Goal: Task Accomplishment & Management: Complete application form

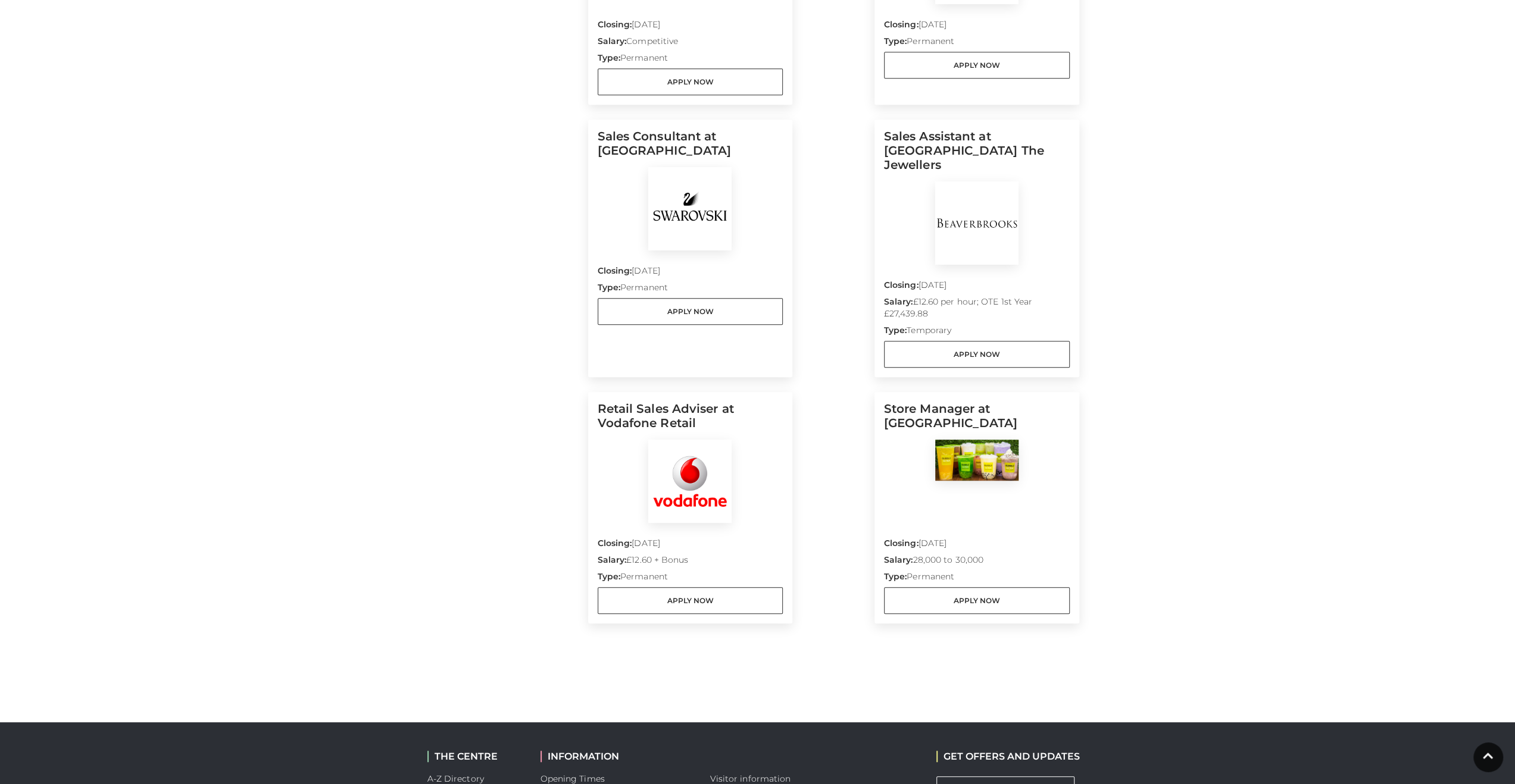
scroll to position [536, 0]
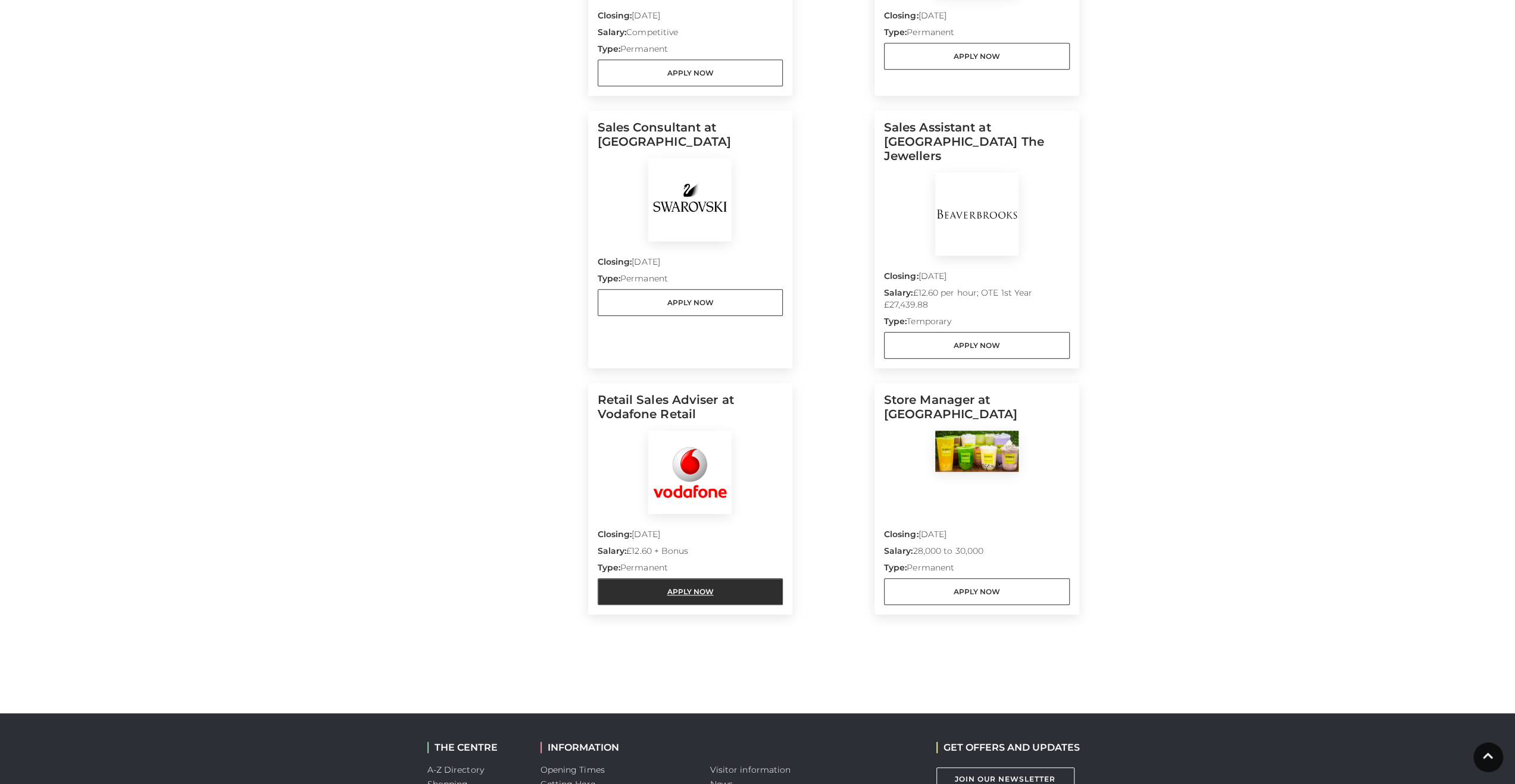
click at [706, 584] on link "Apply Now" at bounding box center [690, 591] width 186 height 27
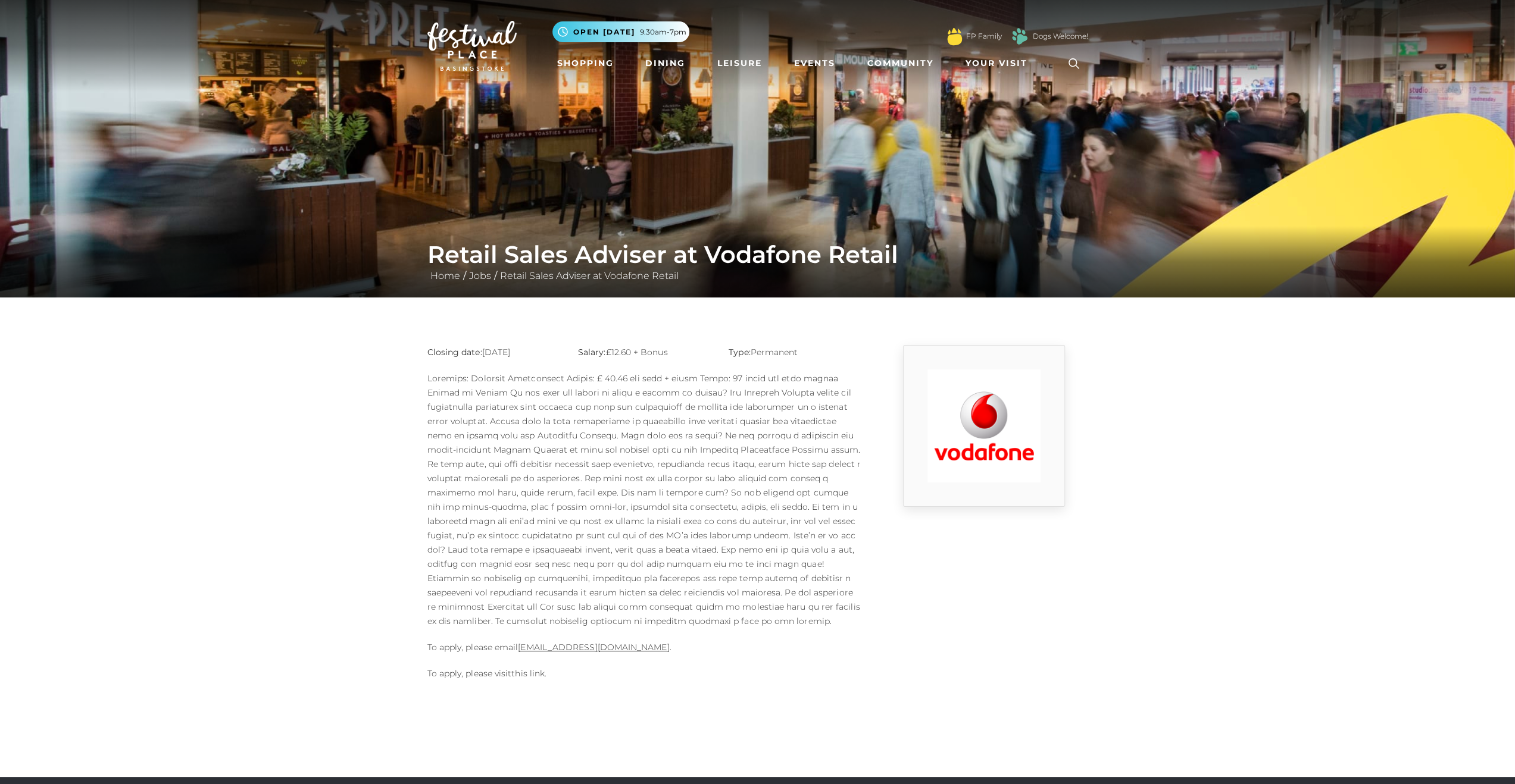
click at [534, 677] on link "this link" at bounding box center [528, 674] width 34 height 11
click at [873, 64] on link "Community" at bounding box center [900, 63] width 75 height 22
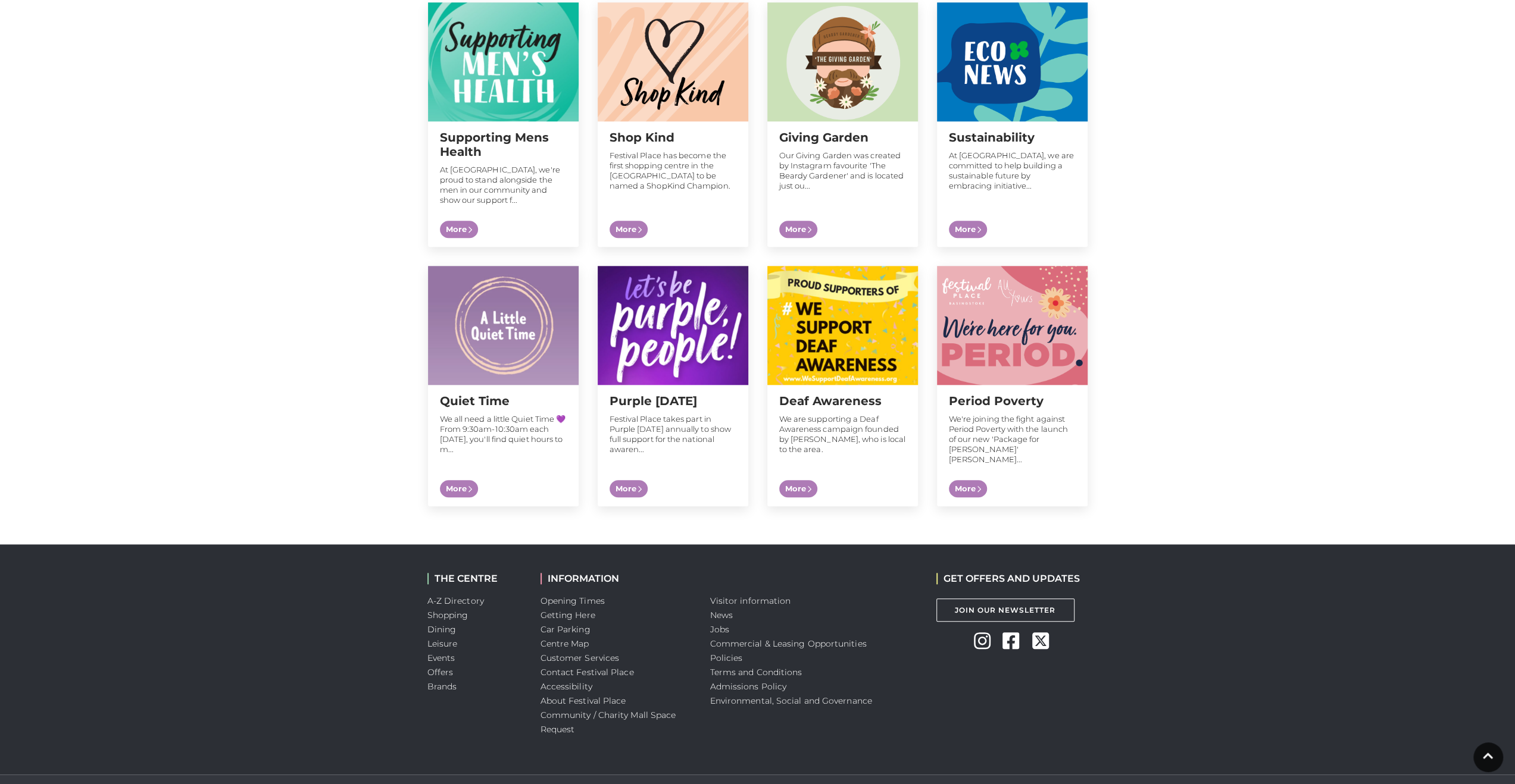
scroll to position [1012, 0]
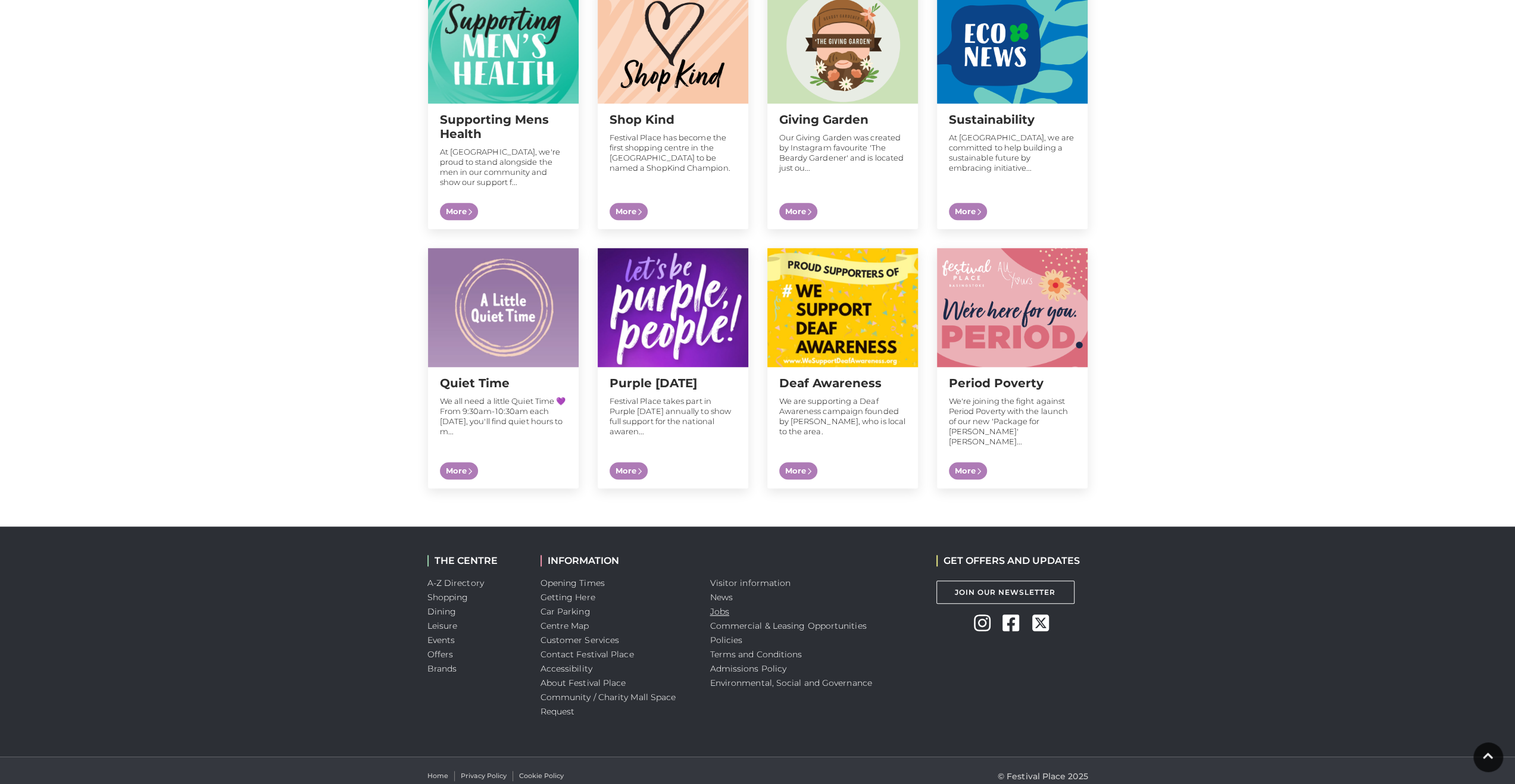
click at [720, 606] on link "Jobs" at bounding box center [719, 612] width 19 height 11
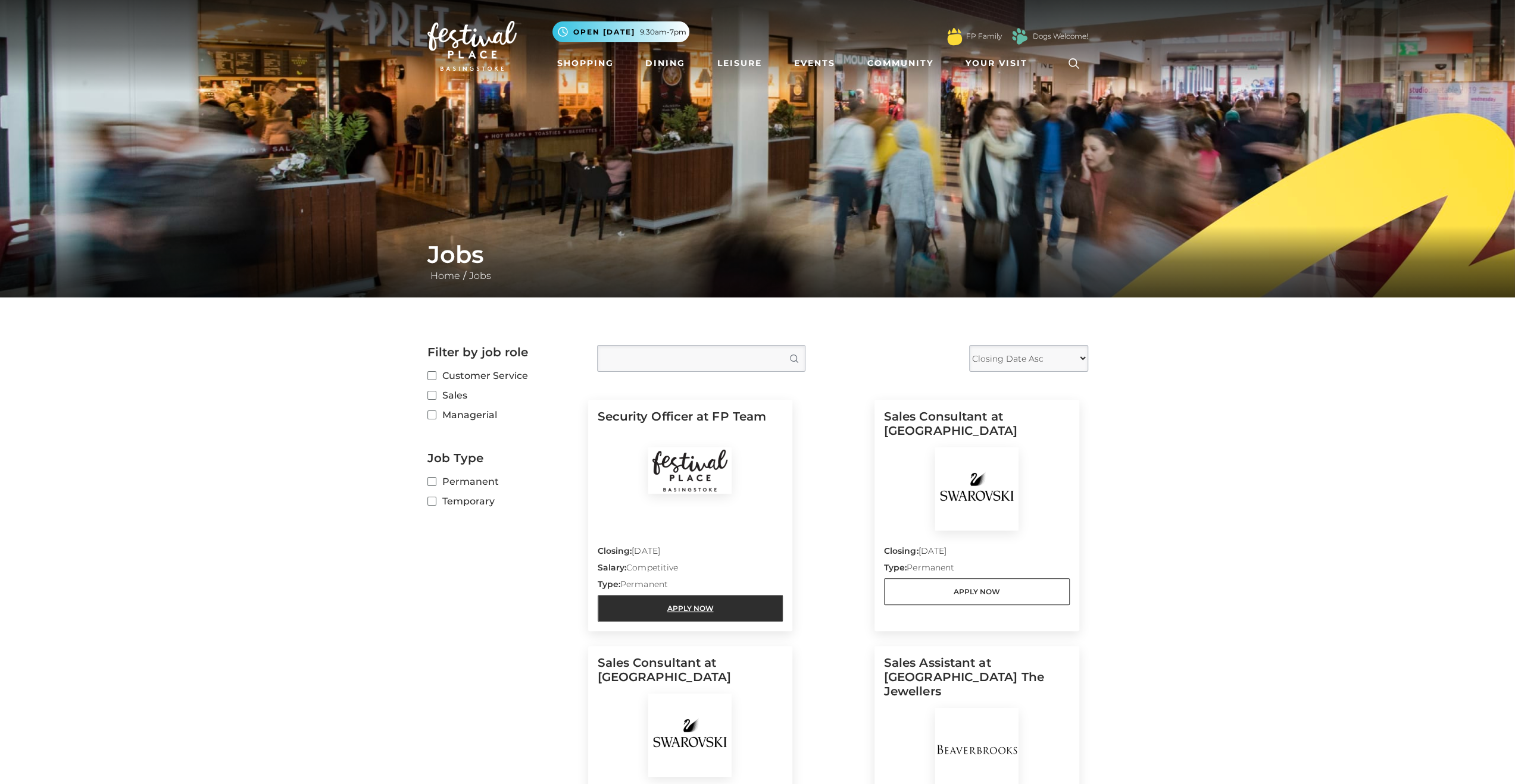
click at [732, 602] on link "Apply Now" at bounding box center [690, 608] width 186 height 27
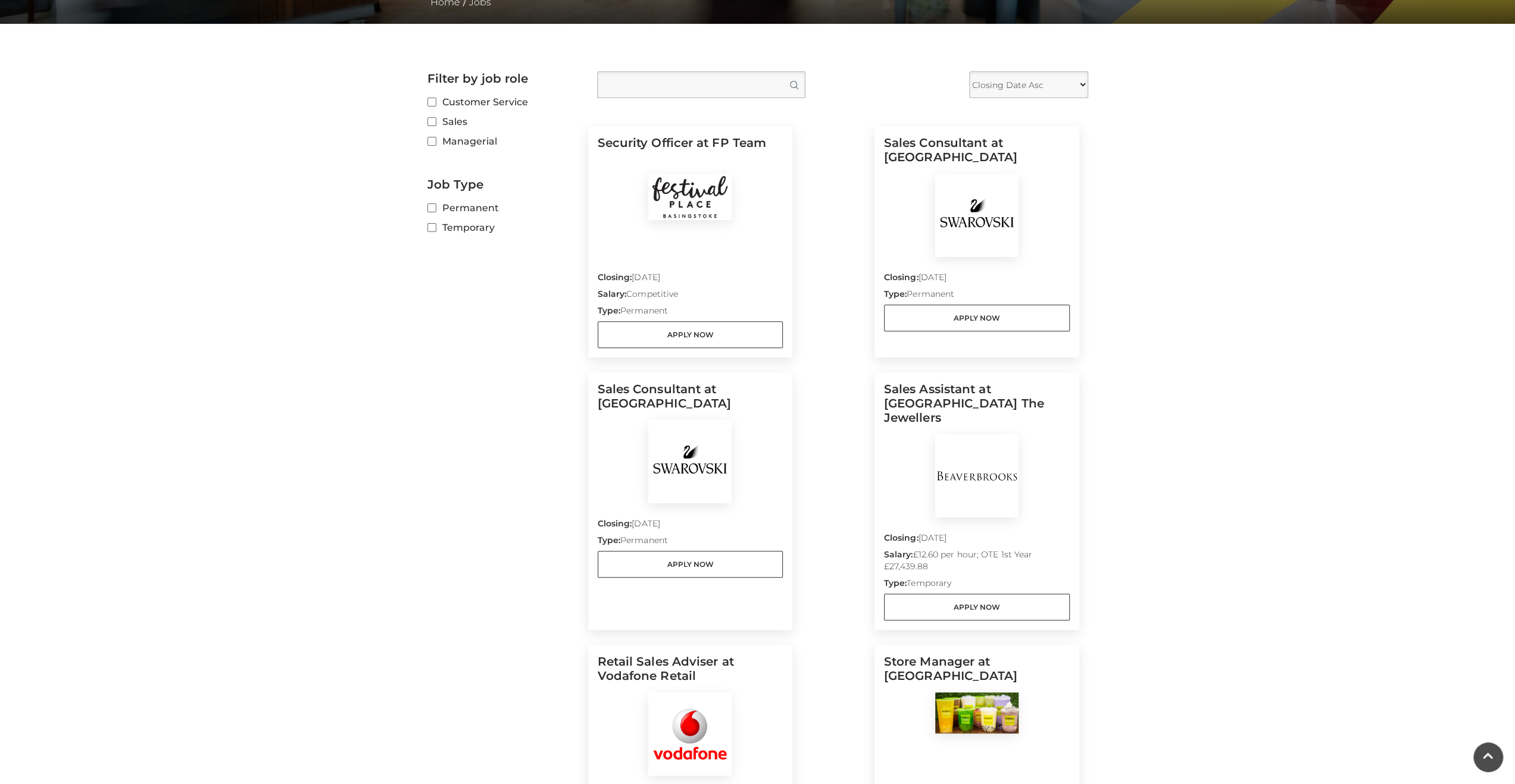
scroll to position [238, 0]
